Goal: Transaction & Acquisition: Download file/media

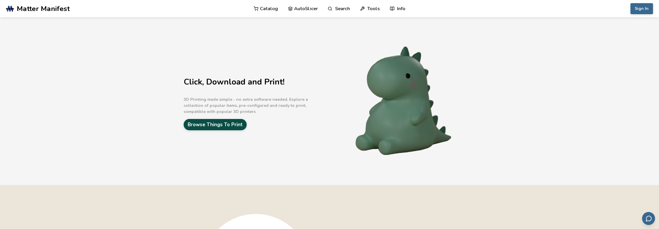
click at [228, 121] on link "Browse Things To Print" at bounding box center [215, 124] width 63 height 11
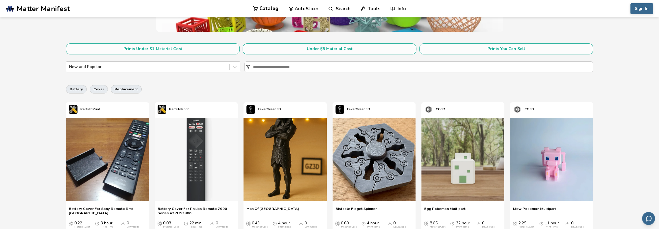
scroll to position [116, 0]
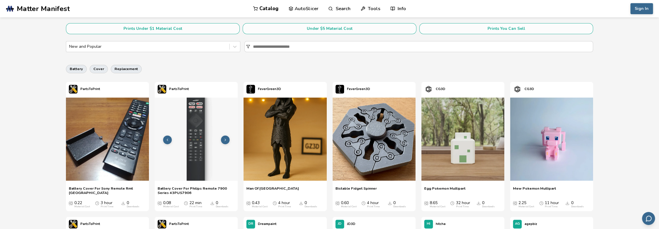
click at [222, 133] on img at bounding box center [196, 138] width 83 height 83
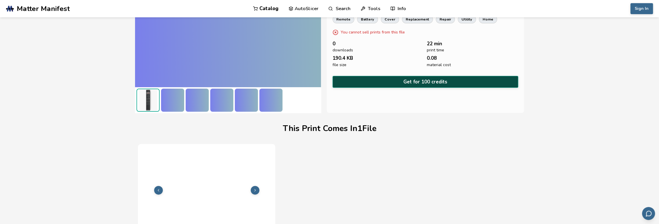
scroll to position [29, 0]
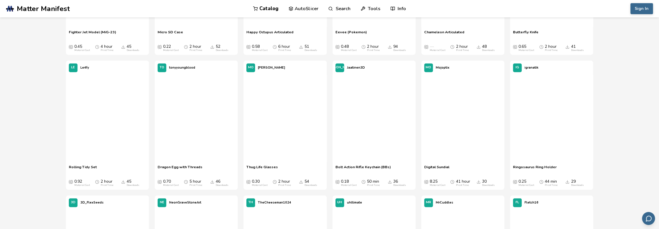
scroll to position [549, 0]
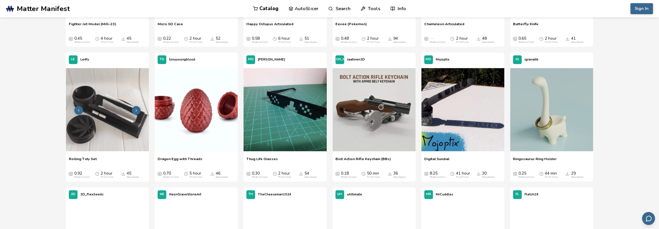
click at [143, 107] on img at bounding box center [107, 109] width 83 height 83
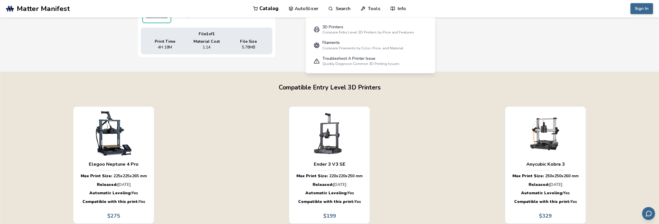
scroll to position [318, 0]
